Goal: Task Accomplishment & Management: Manage account settings

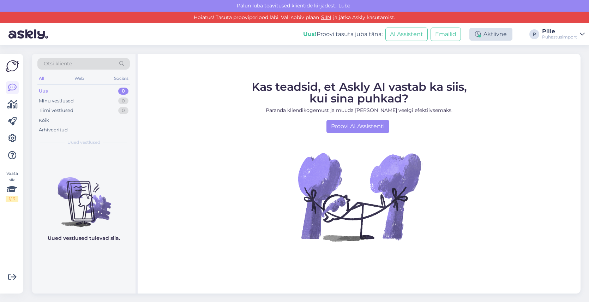
click at [503, 32] on div "Aktiivne" at bounding box center [490, 34] width 43 height 13
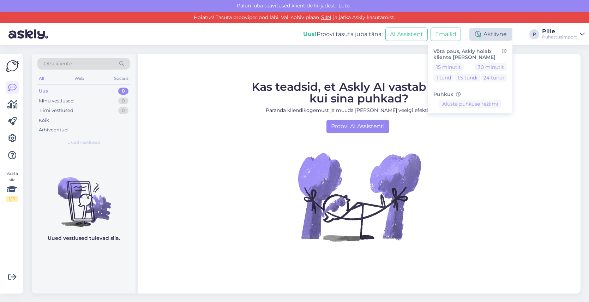
click at [503, 32] on div "Aktiivne" at bounding box center [490, 34] width 43 height 13
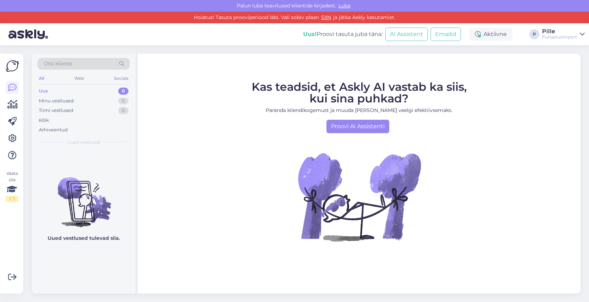
click at [579, 32] on link "Pille Puhastusimport" at bounding box center [563, 34] width 43 height 11
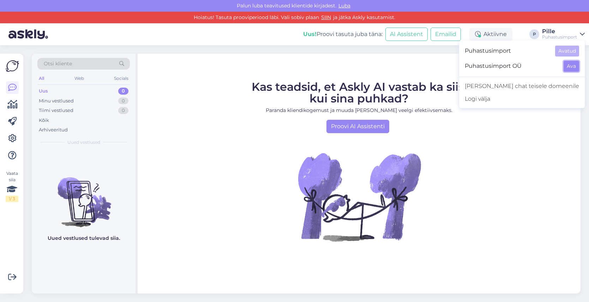
click at [572, 67] on button "Ava" at bounding box center [572, 66] width 16 height 11
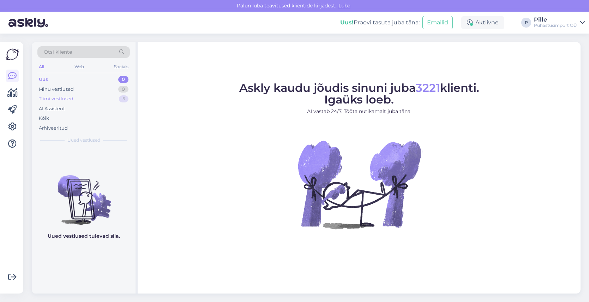
click at [61, 100] on div "Tiimi vestlused" at bounding box center [56, 98] width 35 height 7
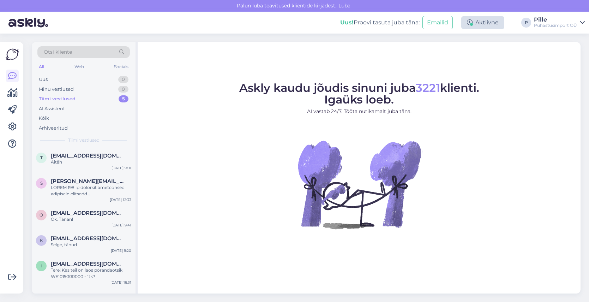
click at [497, 22] on div "Aktiivne" at bounding box center [482, 22] width 43 height 13
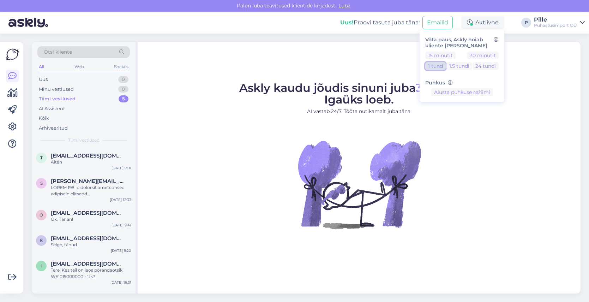
click at [430, 68] on button "1 tund" at bounding box center [435, 66] width 20 height 8
